Goal: Contribute content: Contribute content

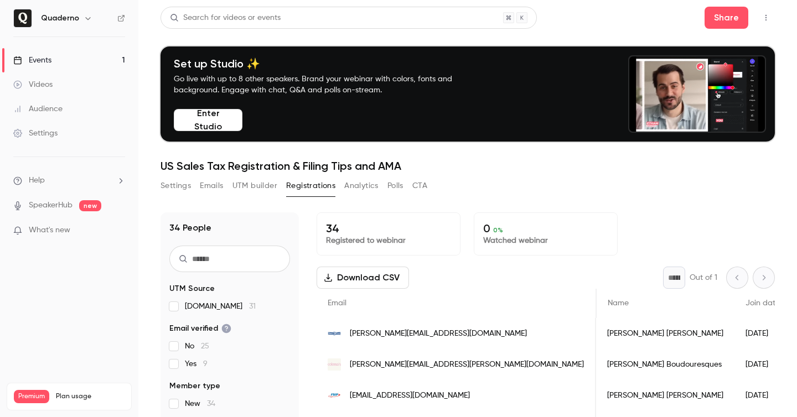
scroll to position [0, 1357]
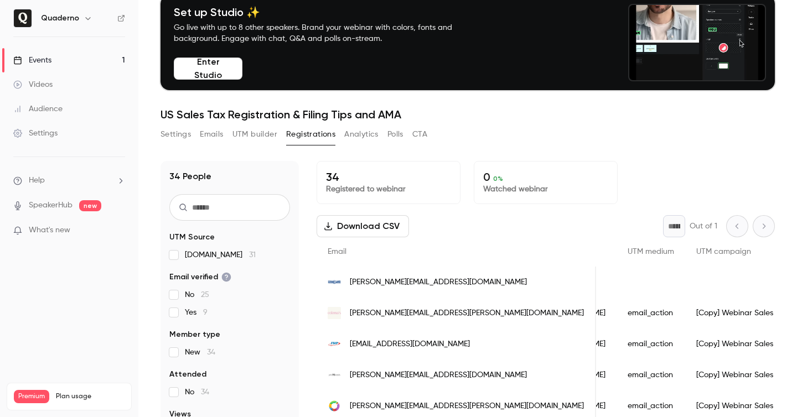
click at [42, 86] on div "Videos" at bounding box center [32, 84] width 39 height 11
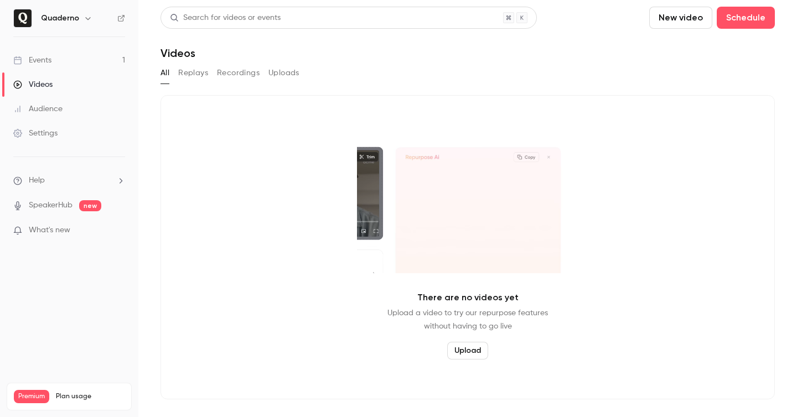
click at [467, 350] on button "Upload" at bounding box center [467, 351] width 41 height 18
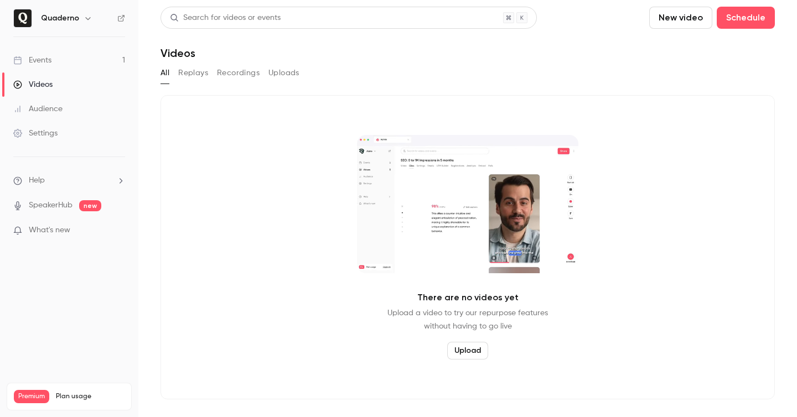
click at [246, 75] on button "Recordings" at bounding box center [238, 73] width 43 height 18
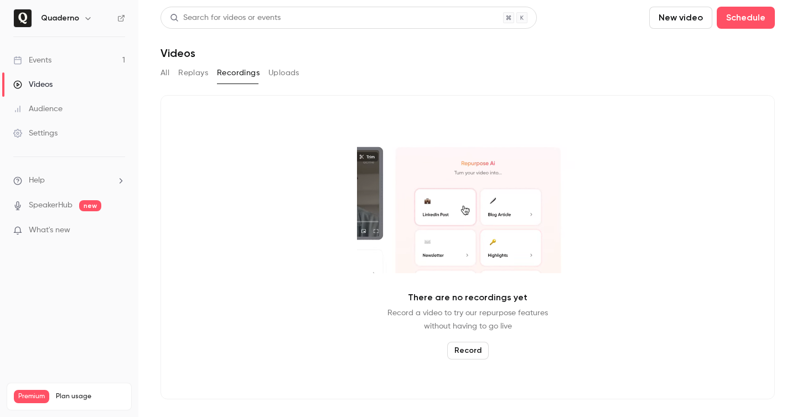
click at [289, 72] on button "Uploads" at bounding box center [283, 73] width 31 height 18
click at [461, 351] on button "Upload" at bounding box center [467, 351] width 41 height 18
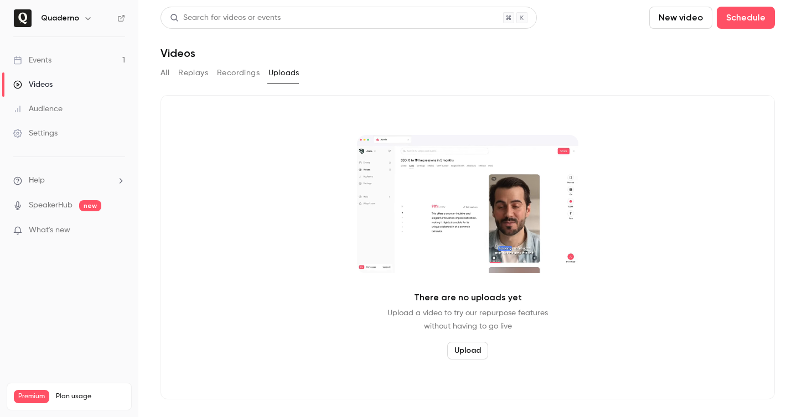
click at [37, 60] on div "Events" at bounding box center [32, 60] width 38 height 11
